Goal: Task Accomplishment & Management: Manage account settings

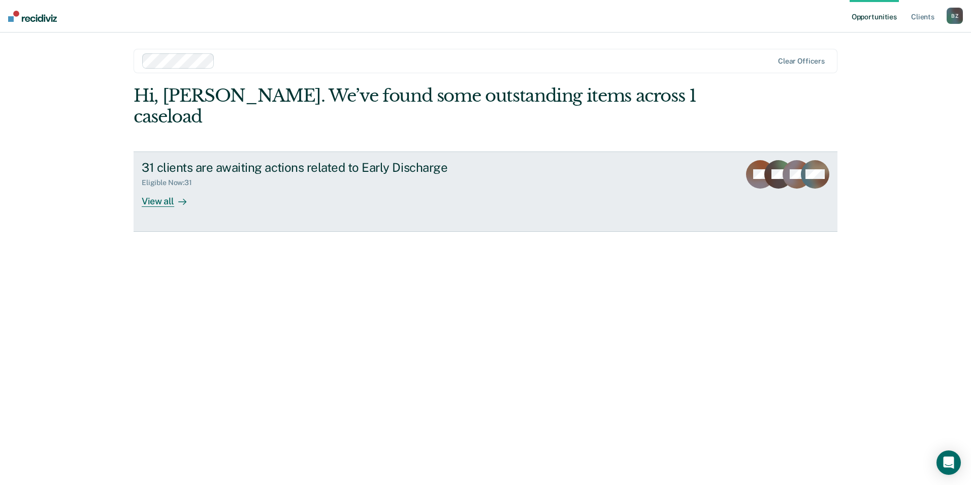
click at [158, 187] on div "View all" at bounding box center [170, 197] width 57 height 20
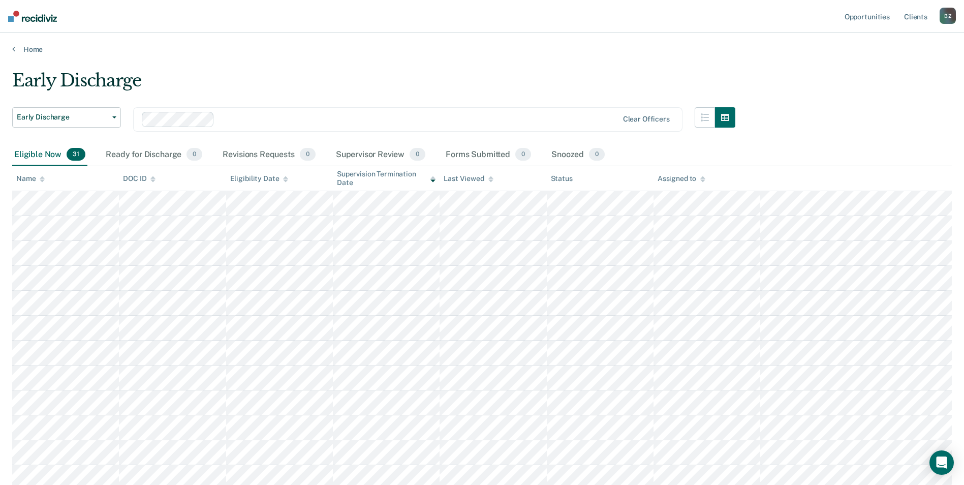
click at [292, 80] on div "Early Discharge" at bounding box center [373, 84] width 723 height 29
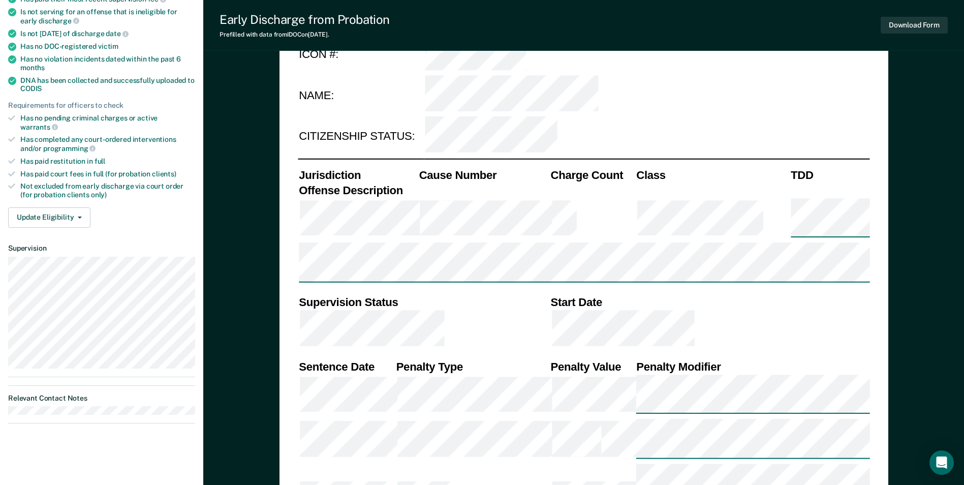
scroll to position [203, 0]
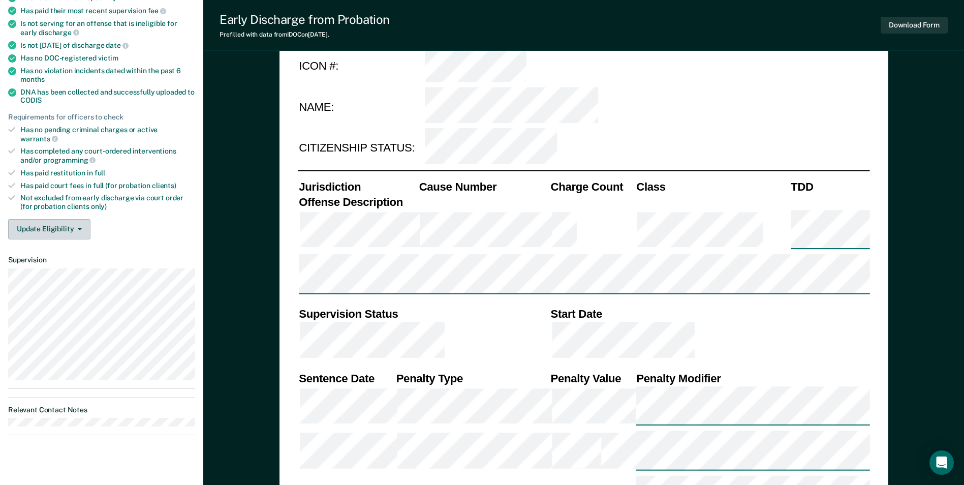
click at [51, 222] on button "Update Eligibility" at bounding box center [49, 229] width 82 height 20
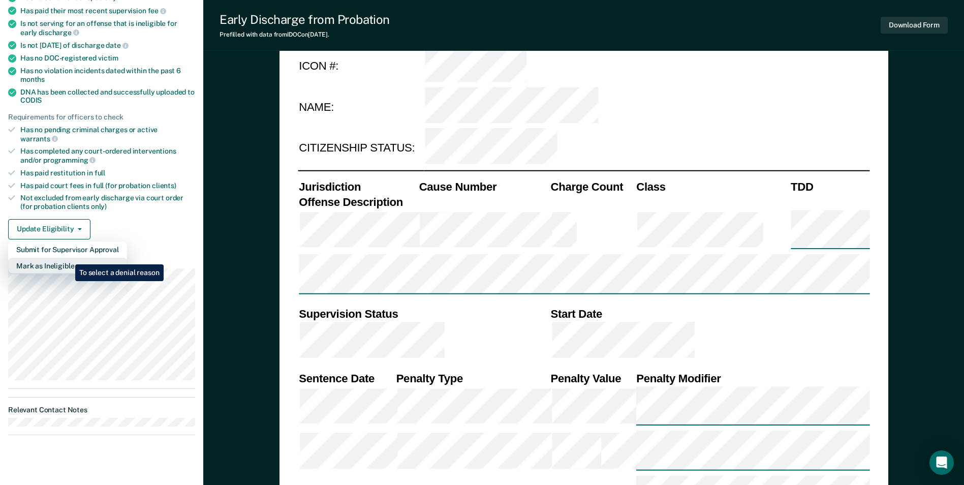
click at [68, 258] on button "Mark as Ineligible" at bounding box center [67, 266] width 119 height 16
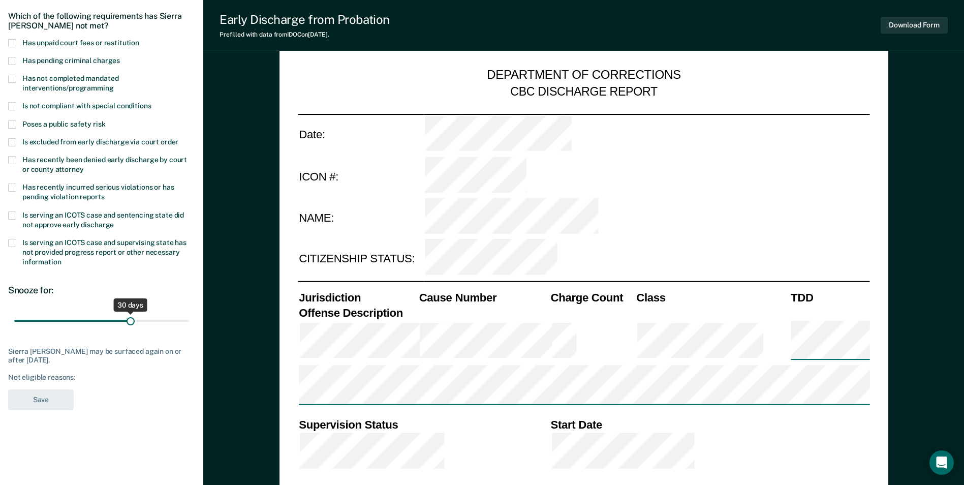
scroll to position [0, 0]
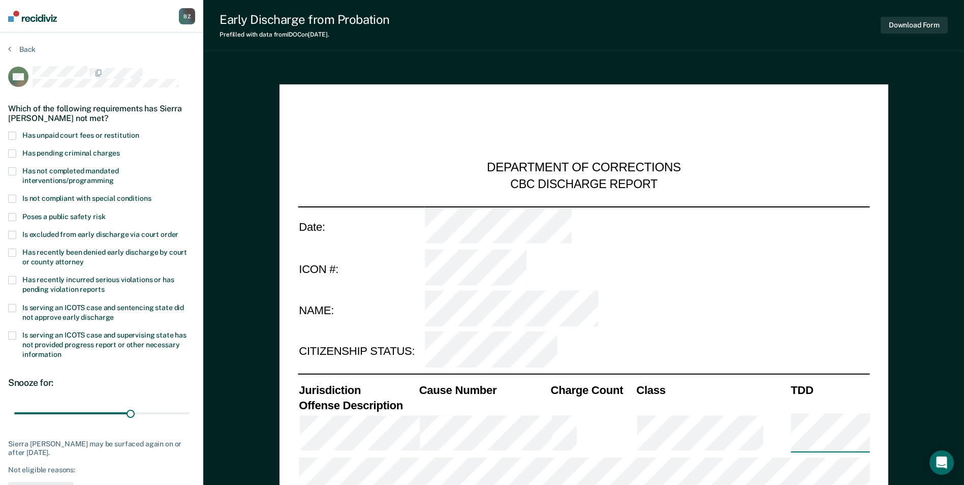
click at [9, 278] on span at bounding box center [12, 280] width 8 height 8
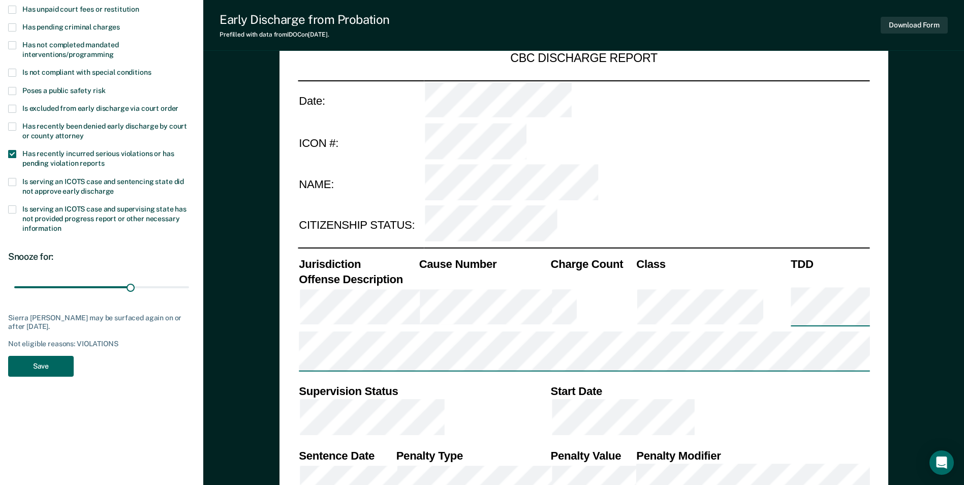
scroll to position [152, 0]
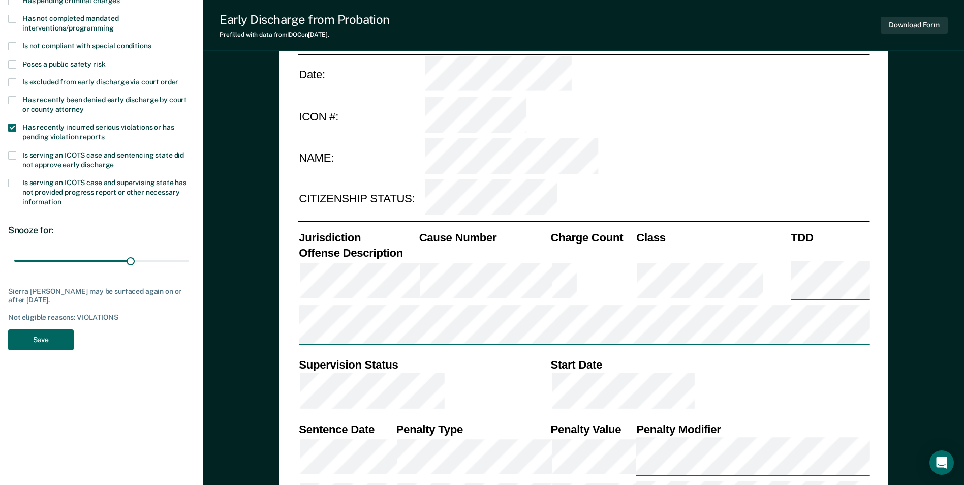
click at [49, 337] on button "Save" at bounding box center [41, 339] width 66 height 21
type textarea "x"
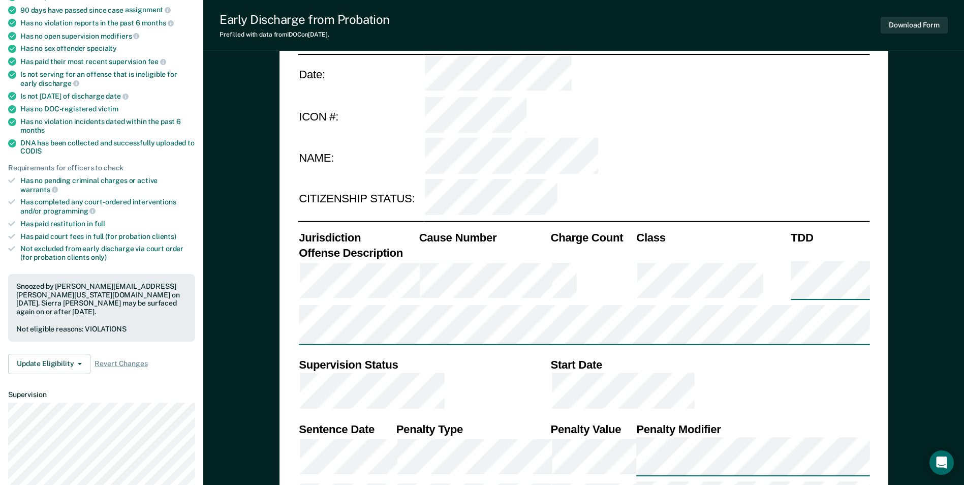
scroll to position [0, 0]
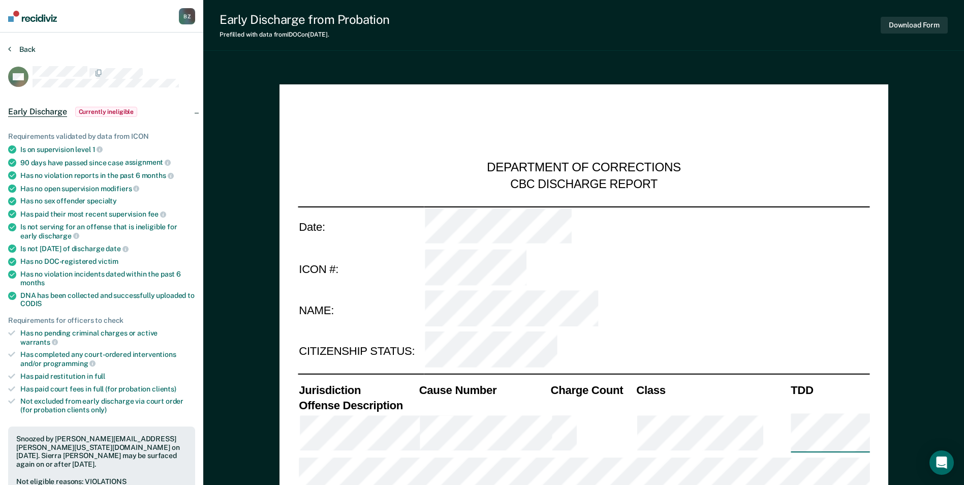
click at [21, 46] on button "Back" at bounding box center [21, 49] width 27 height 9
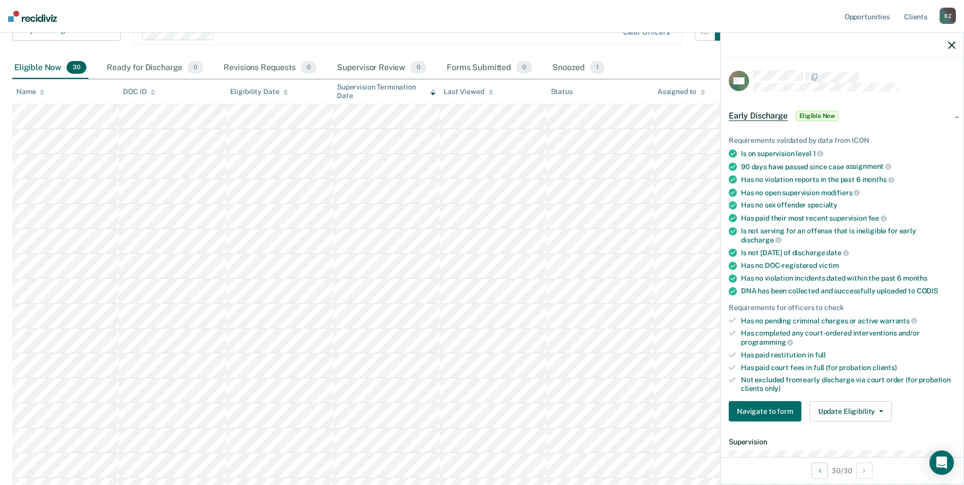
scroll to position [69, 0]
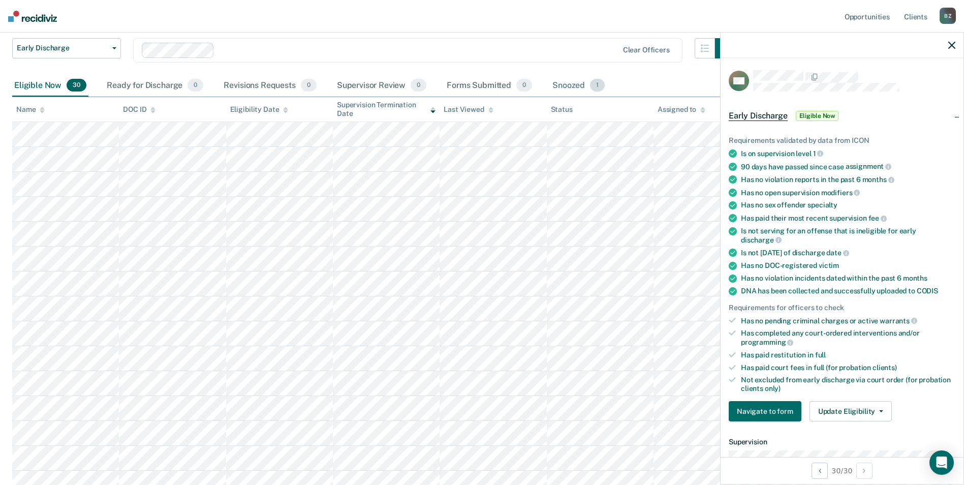
click at [597, 86] on span "1" at bounding box center [597, 85] width 15 height 13
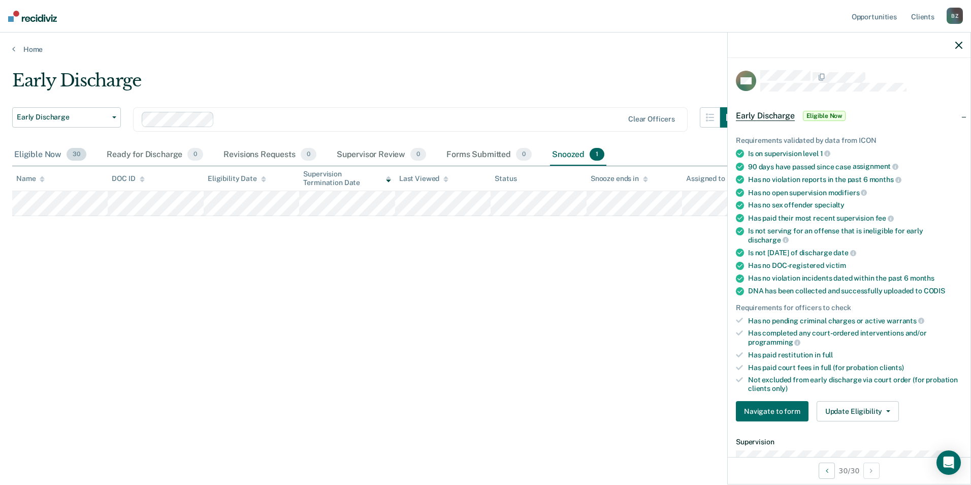
click at [77, 154] on span "30" at bounding box center [77, 154] width 20 height 13
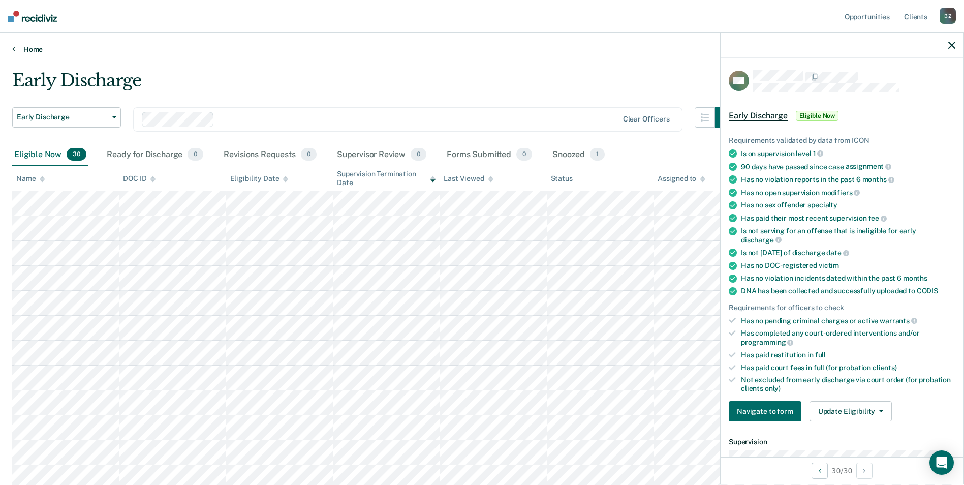
click at [29, 48] on link "Home" at bounding box center [481, 49] width 939 height 9
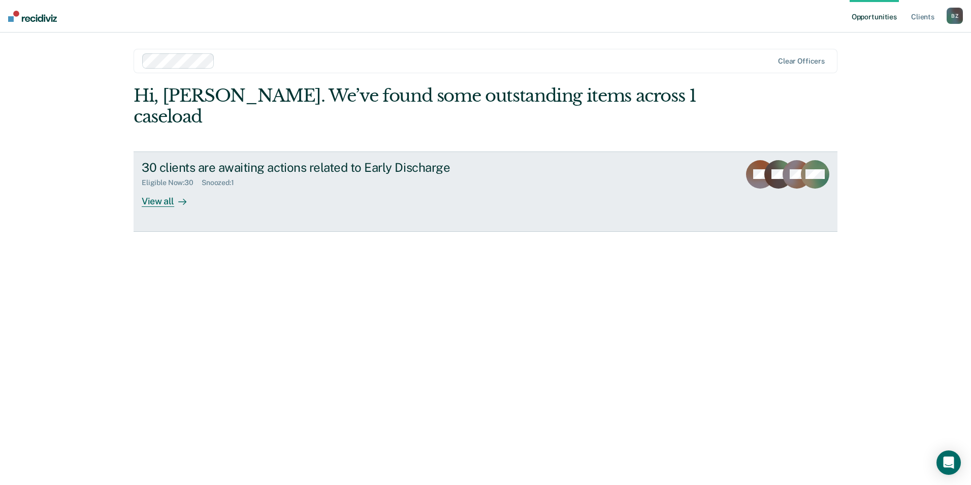
click at [170, 187] on div "View all" at bounding box center [170, 197] width 57 height 20
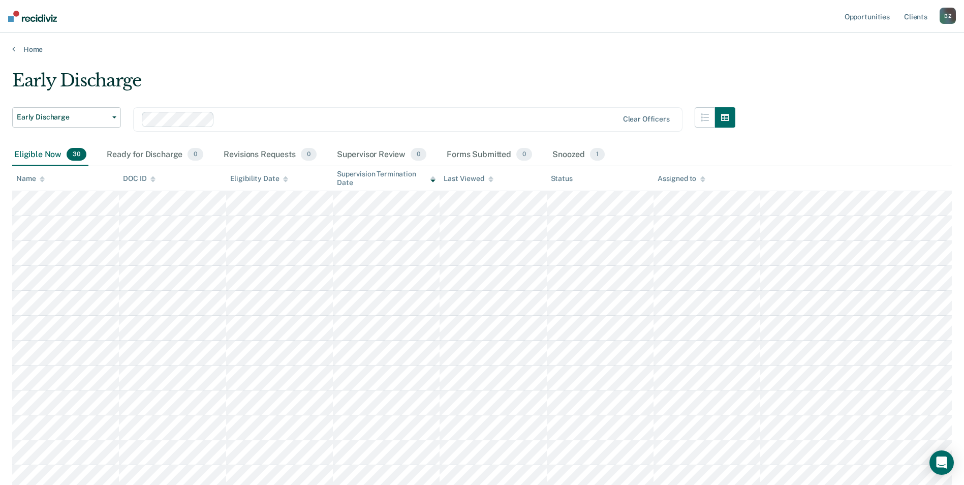
click at [949, 13] on div "B Z" at bounding box center [947, 16] width 16 height 16
click at [923, 66] on link "Log Out" at bounding box center [907, 66] width 82 height 9
click at [891, 66] on link "Log Out" at bounding box center [907, 66] width 82 height 9
